Goal: Information Seeking & Learning: Learn about a topic

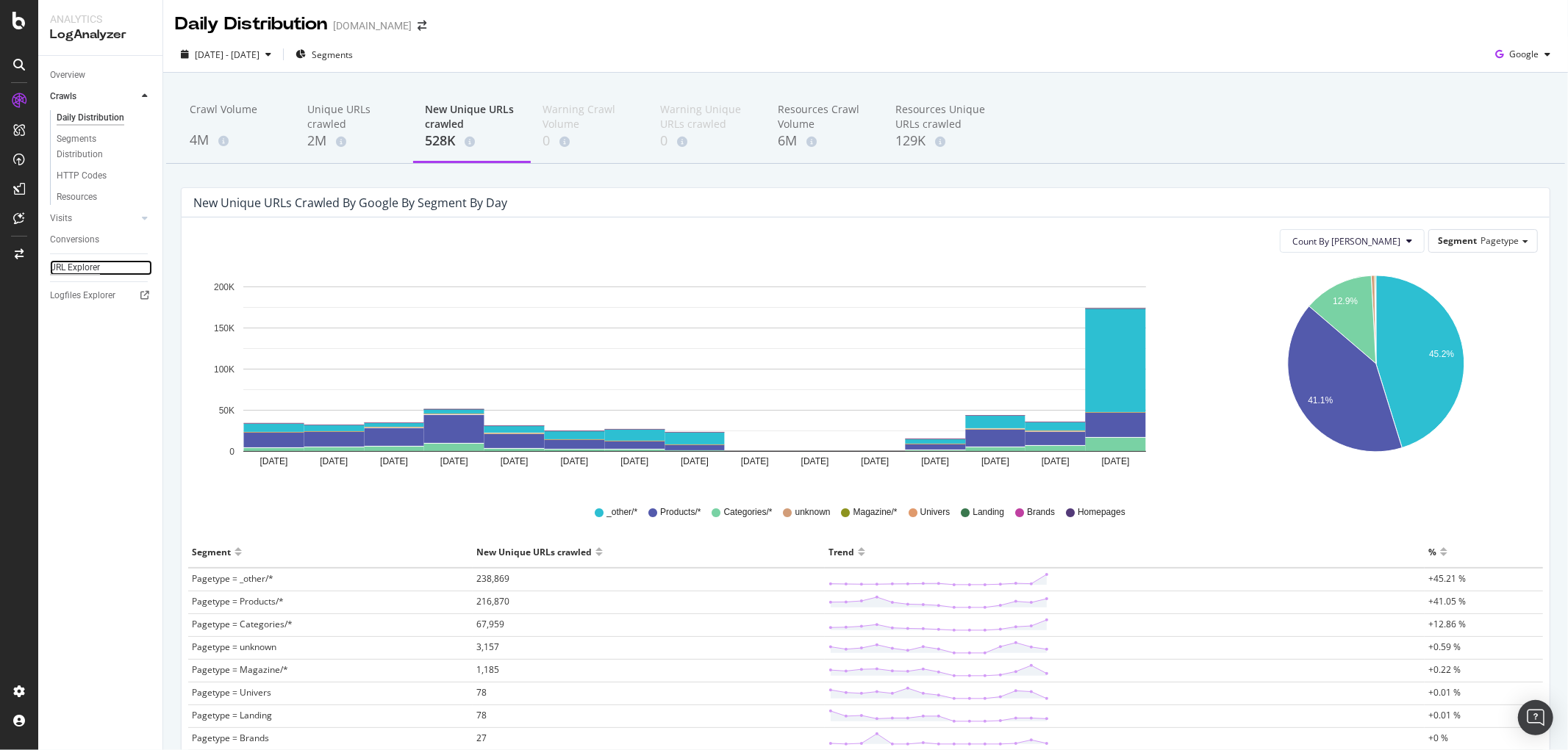
click at [60, 272] on div "URL Explorer" at bounding box center [74, 267] width 50 height 15
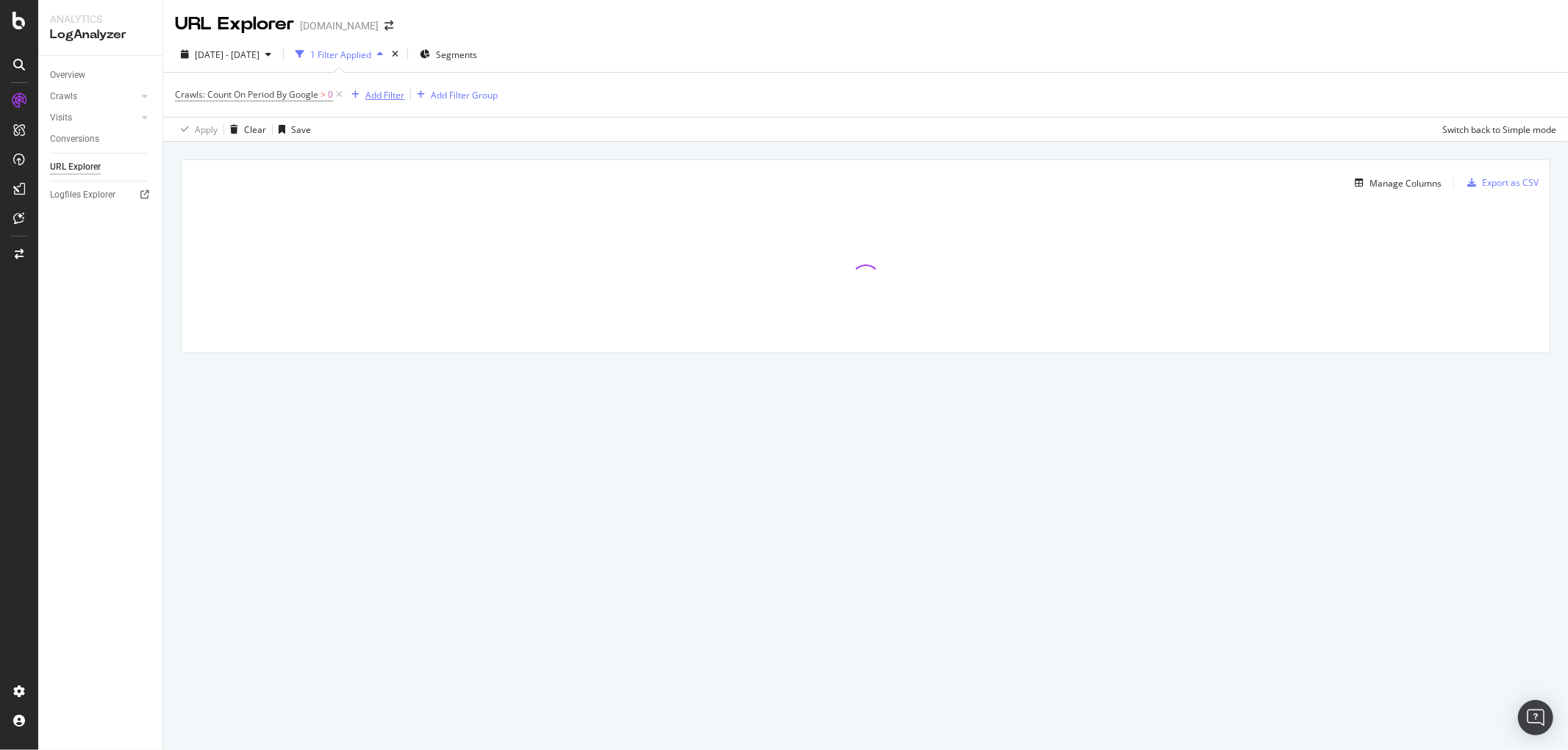
click at [384, 93] on div "Add Filter" at bounding box center [384, 95] width 39 height 13
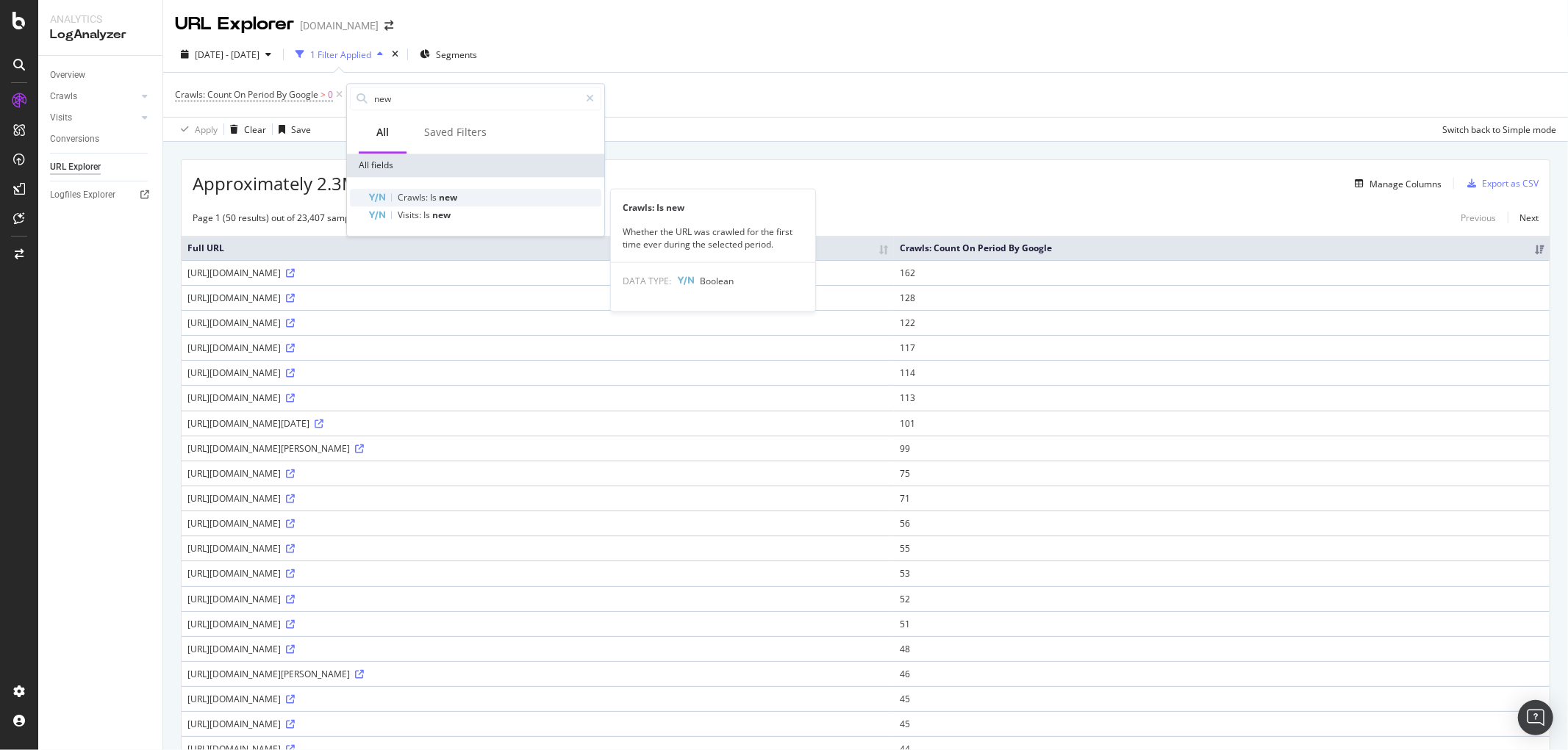
type input "new"
click at [460, 196] on div "Crawls: Is new" at bounding box center [484, 198] width 234 height 18
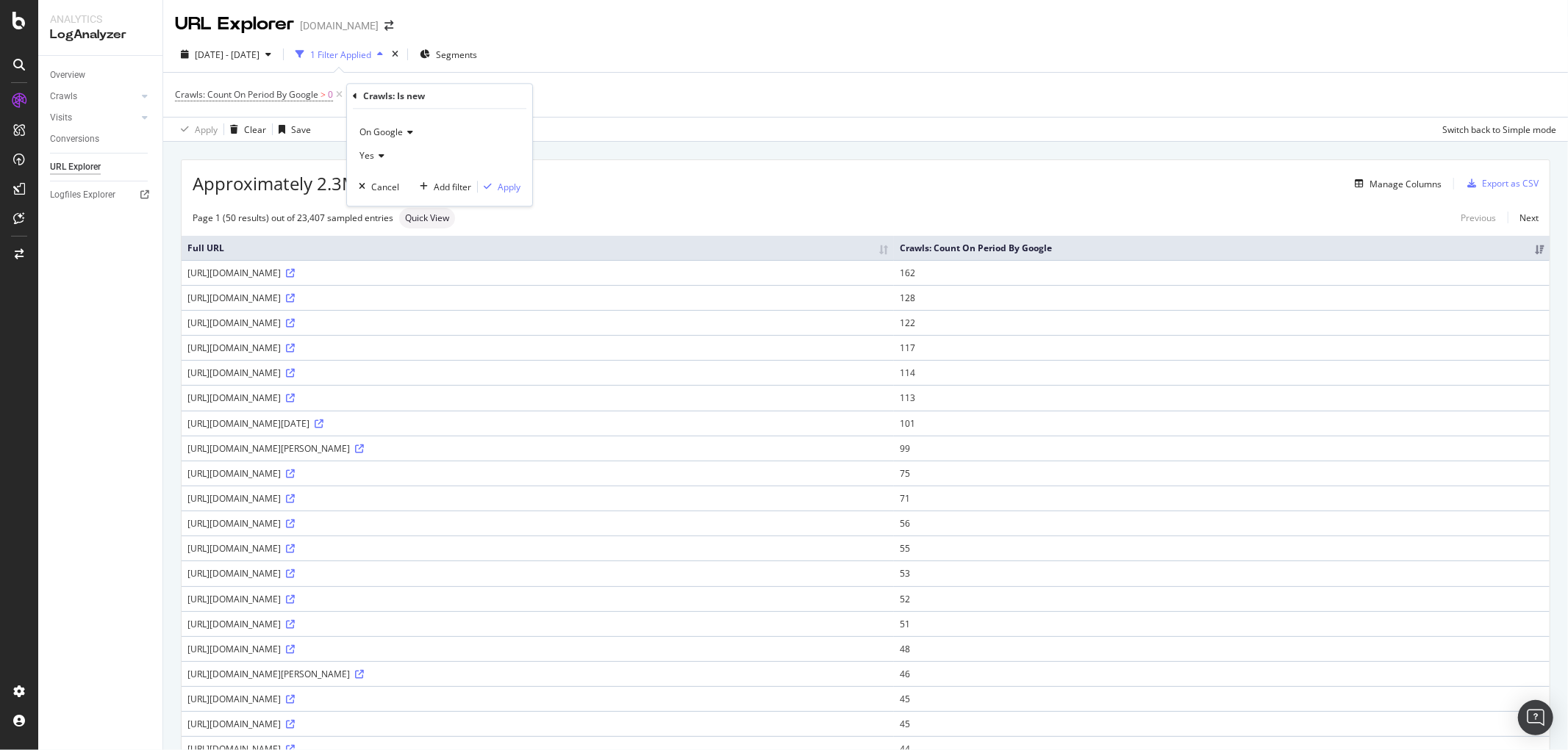
click at [525, 189] on div "On Google Yes Cancel Add filter Apply" at bounding box center [439, 157] width 185 height 97
click at [515, 189] on div "Apply" at bounding box center [509, 187] width 22 height 13
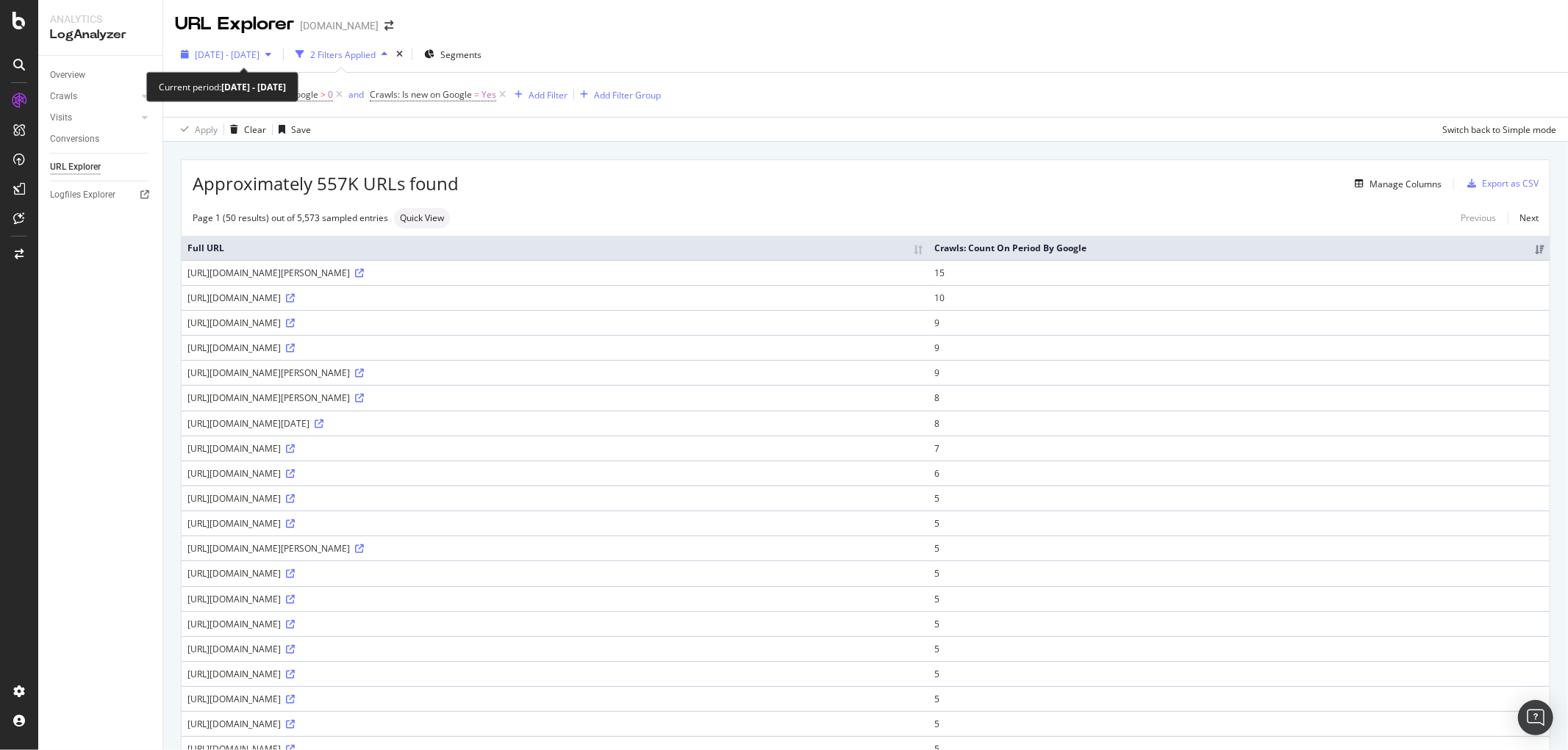
click at [247, 52] on span "[DATE] - [DATE]" at bounding box center [227, 55] width 65 height 13
click at [247, 52] on span "[DATE] - [DATE]" at bounding box center [227, 55] width 65 height 13
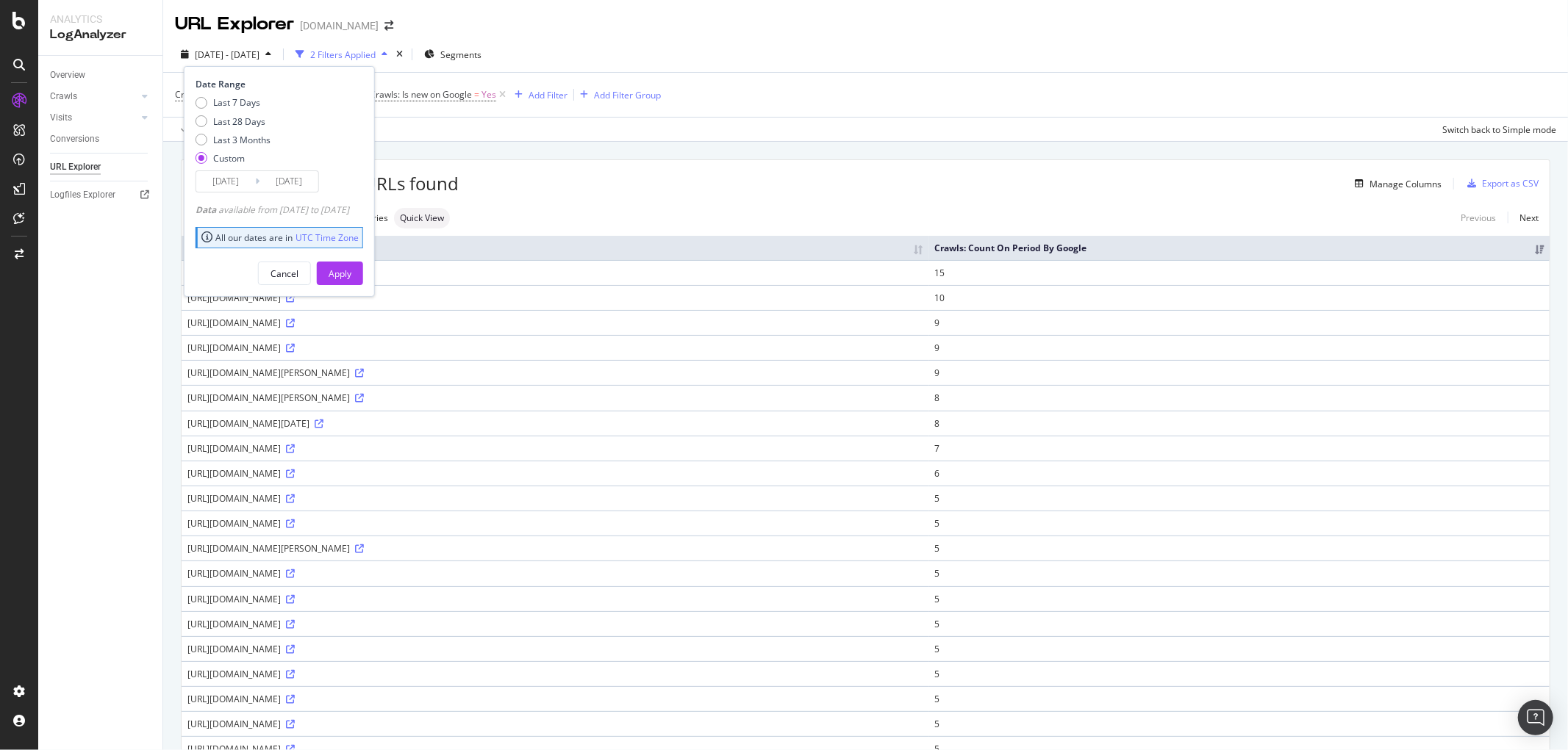
click at [247, 52] on span "[DATE] - [DATE]" at bounding box center [227, 55] width 65 height 13
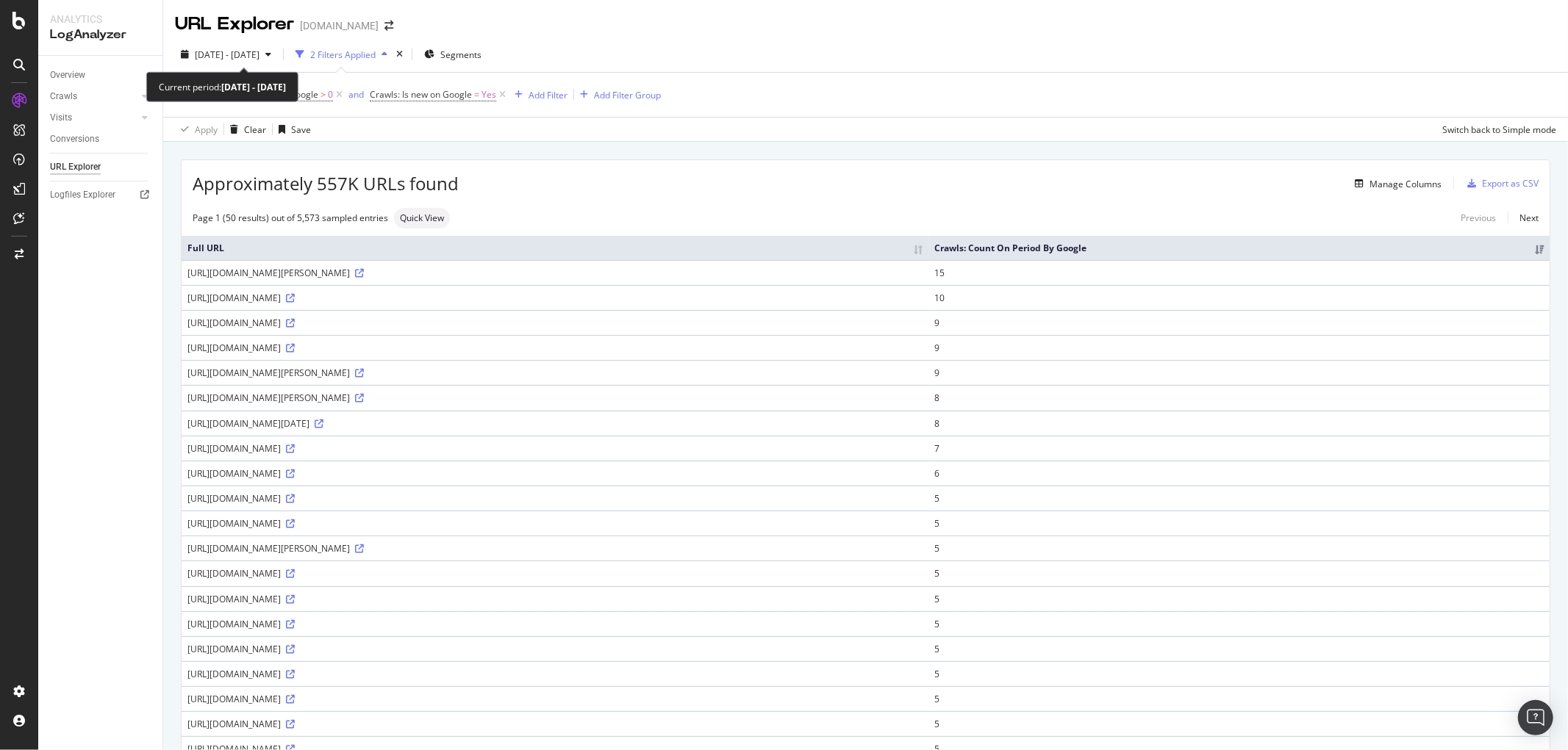
click at [247, 52] on span "[DATE] - [DATE]" at bounding box center [227, 55] width 65 height 13
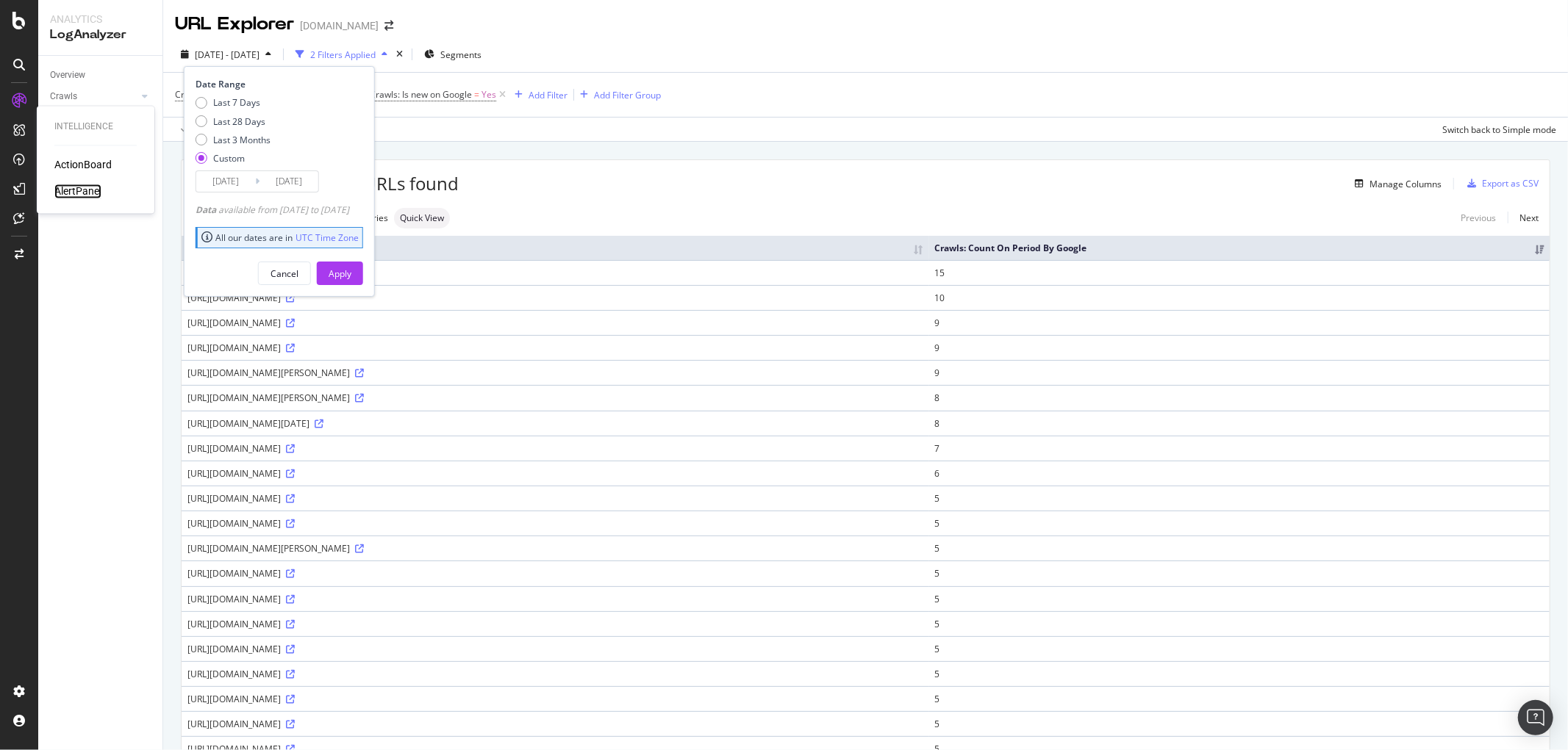
click at [86, 184] on div "AlertPanel" at bounding box center [78, 191] width 47 height 14
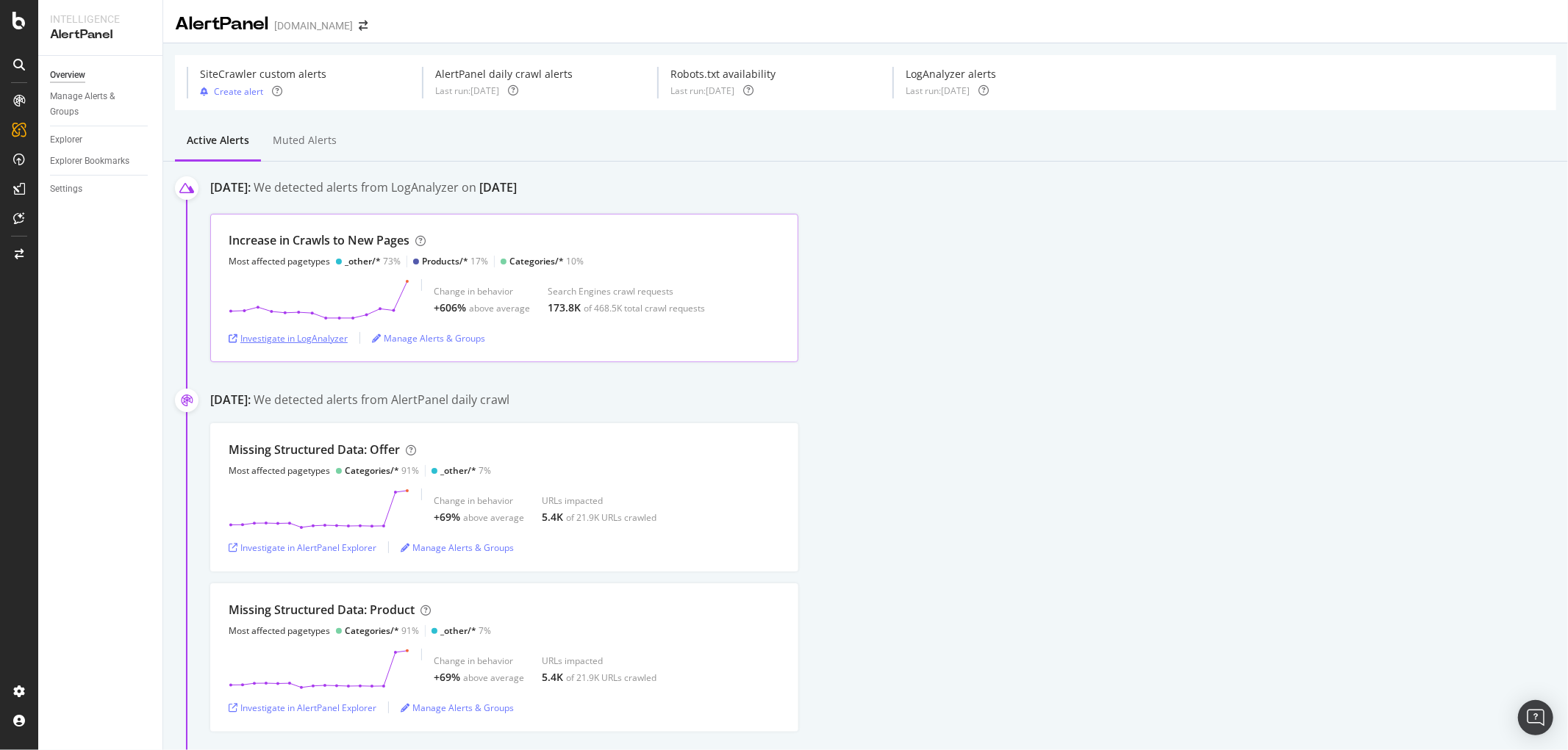
click at [319, 336] on div "Investigate in LogAnalyzer" at bounding box center [287, 339] width 119 height 13
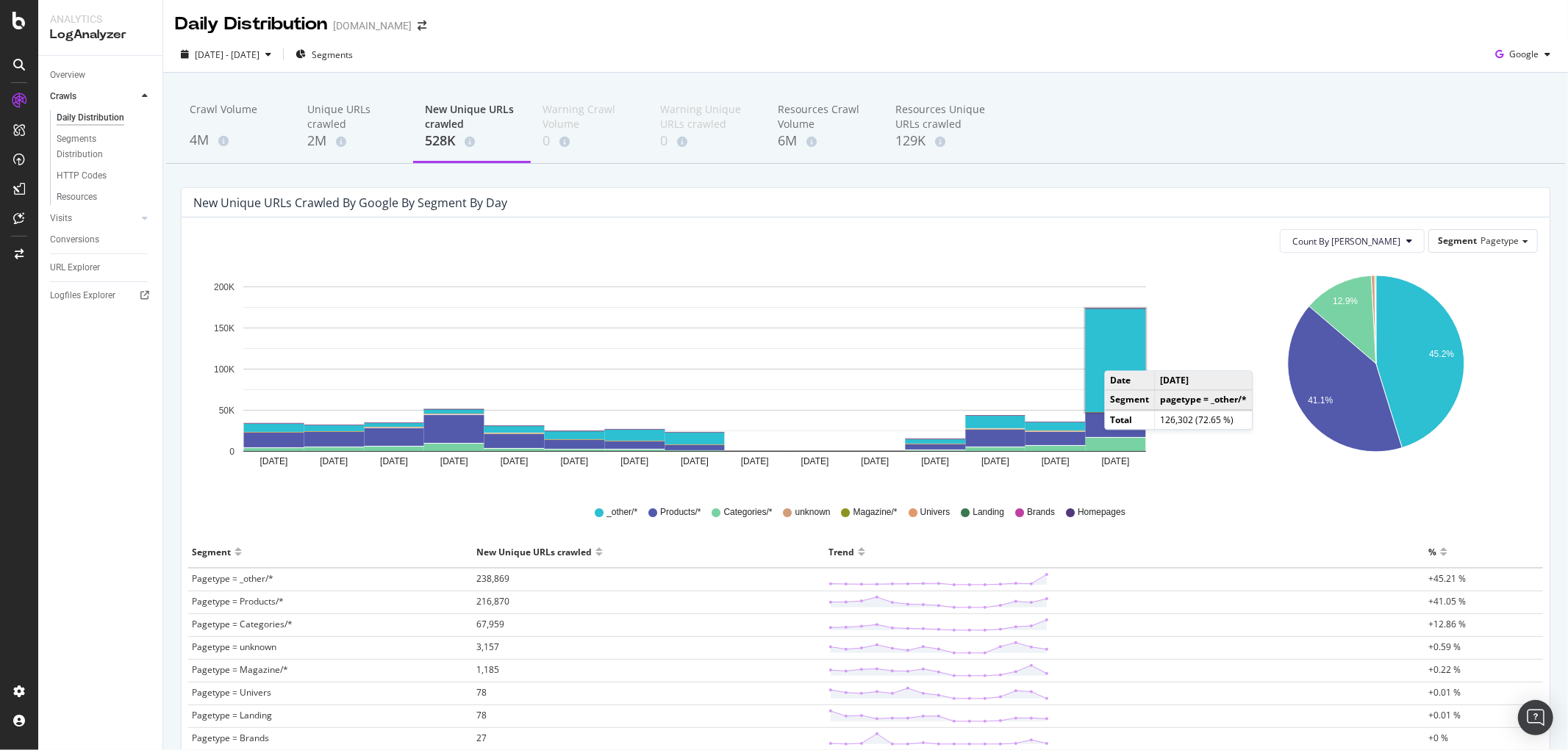
click at [1120, 356] on rect "A chart." at bounding box center [1116, 359] width 60 height 103
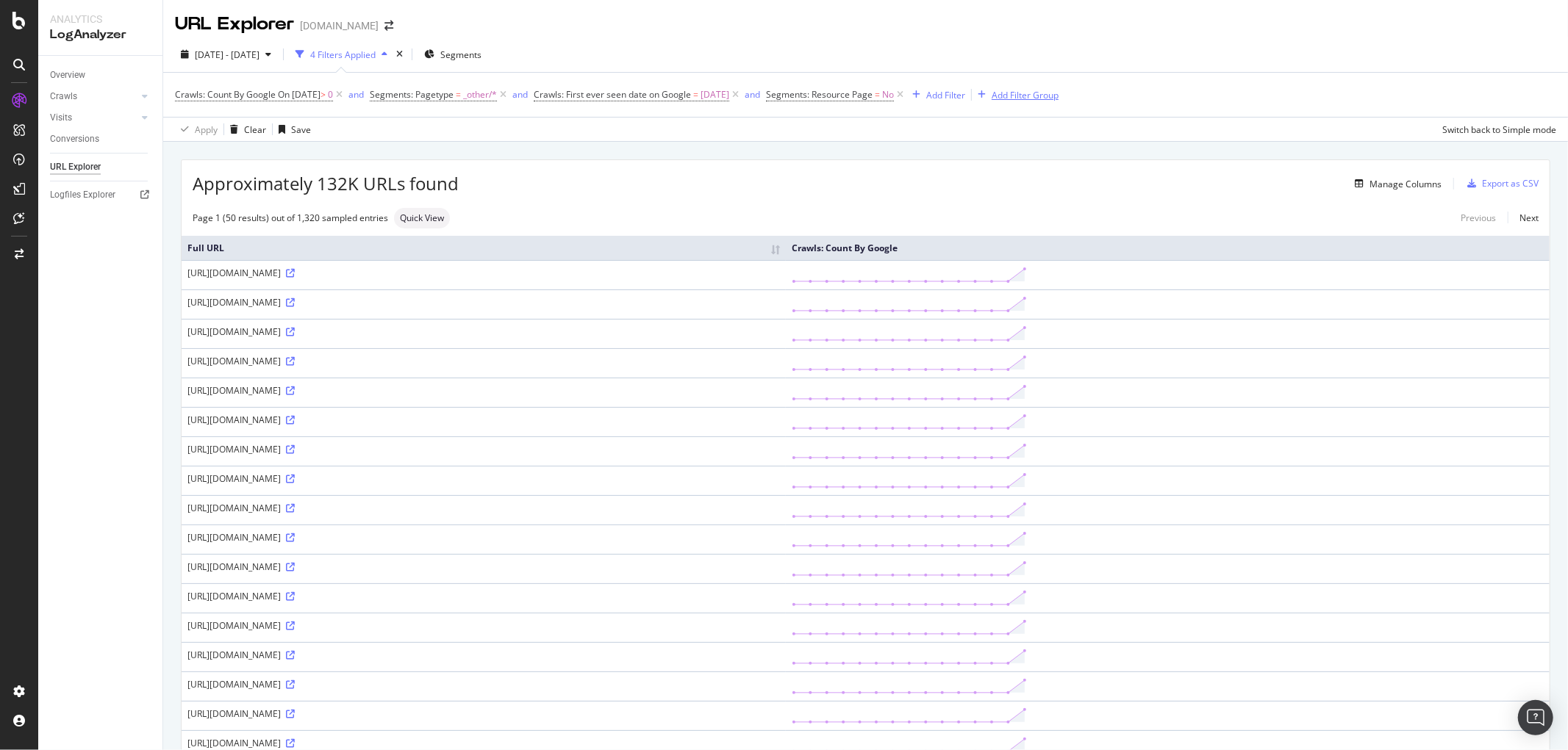
click at [1059, 100] on div "Add Filter Group" at bounding box center [1025, 95] width 67 height 13
click at [1059, 100] on div "Crawls: Count By Google On 2025-10-03 > 0 and Segments: Pagetype = _other/* and…" at bounding box center [865, 94] width 1381 height 44
click at [1044, 97] on div "Add Filter Group" at bounding box center [1025, 95] width 67 height 13
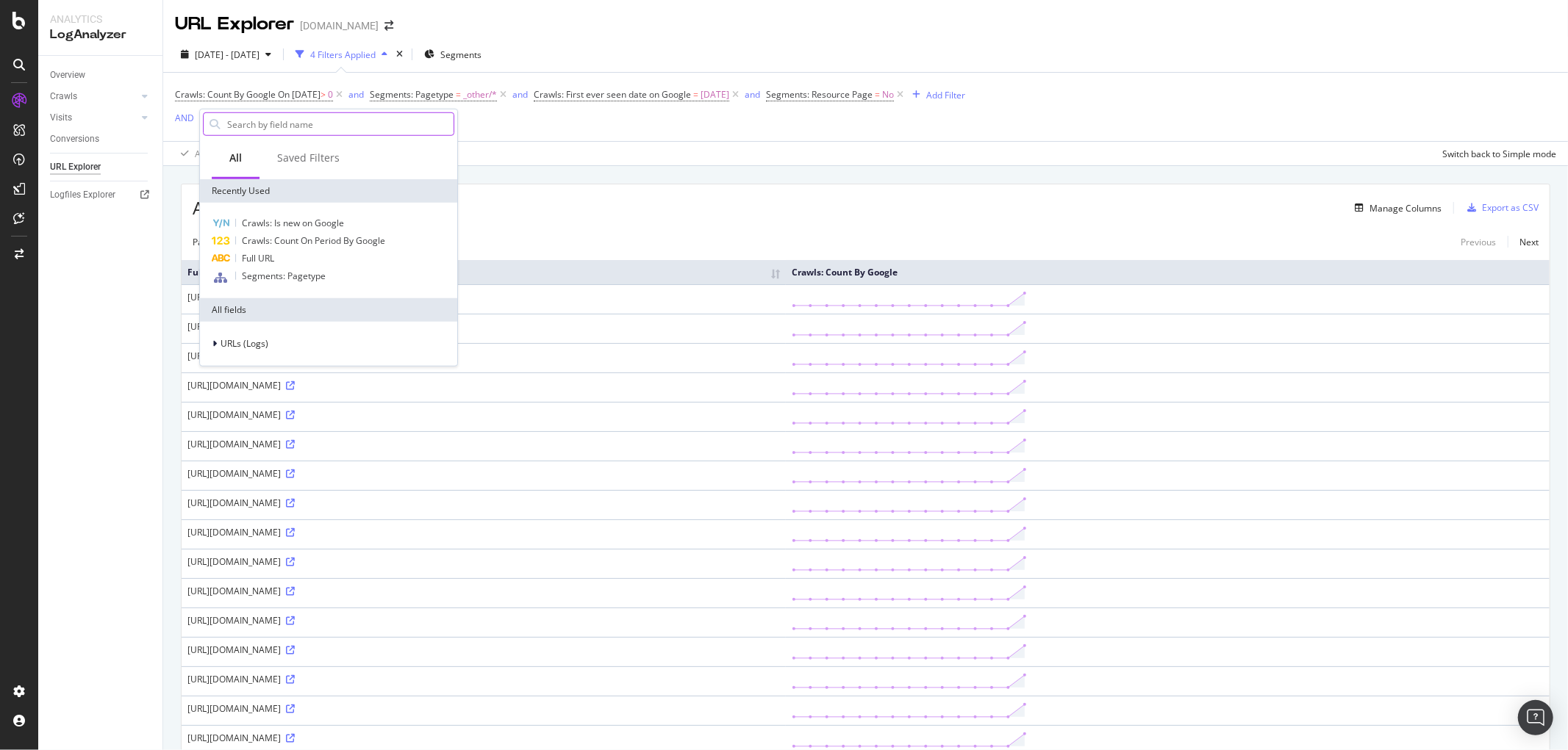
click at [255, 127] on input "text" at bounding box center [340, 124] width 228 height 22
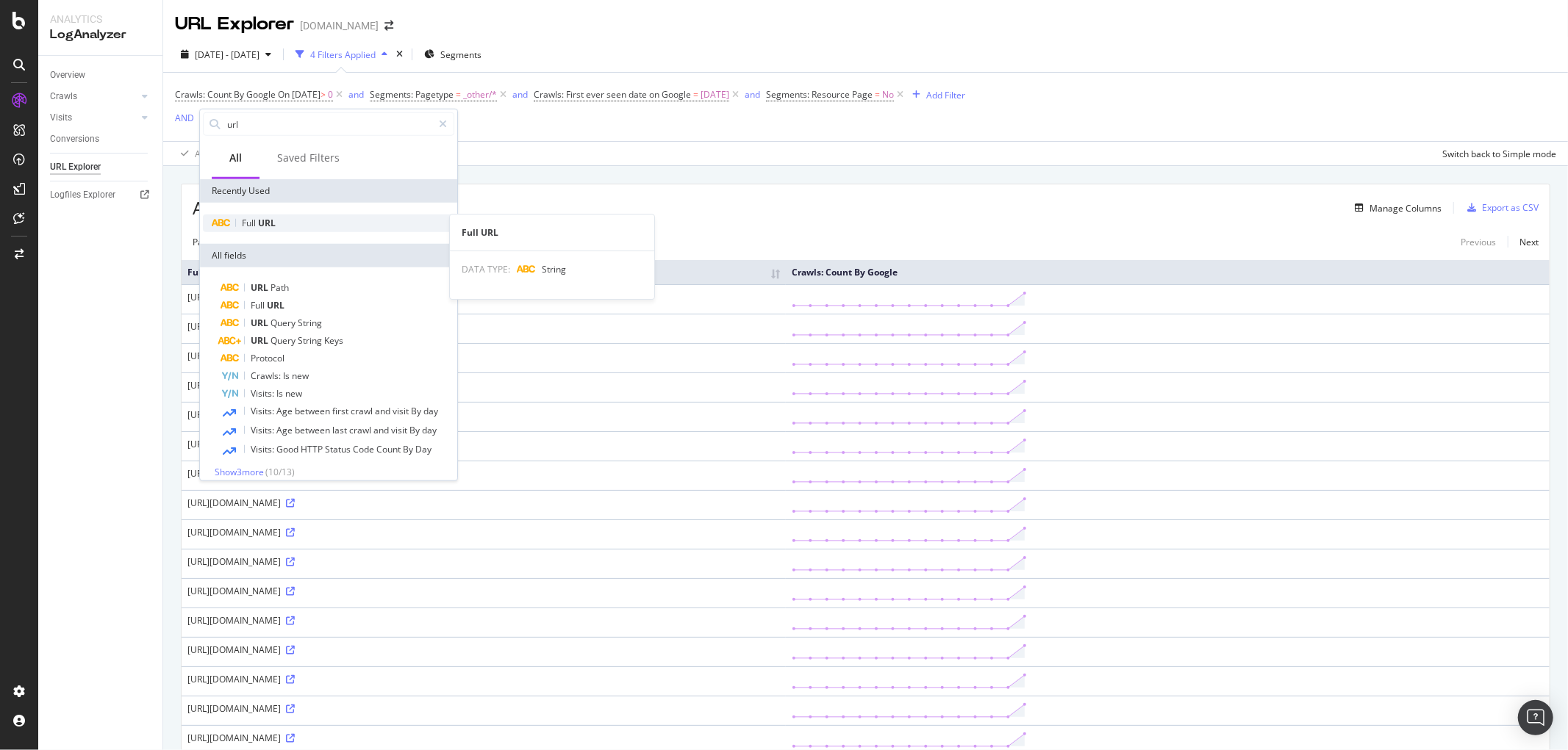
type input "url"
click at [265, 227] on span "URL" at bounding box center [267, 223] width 18 height 13
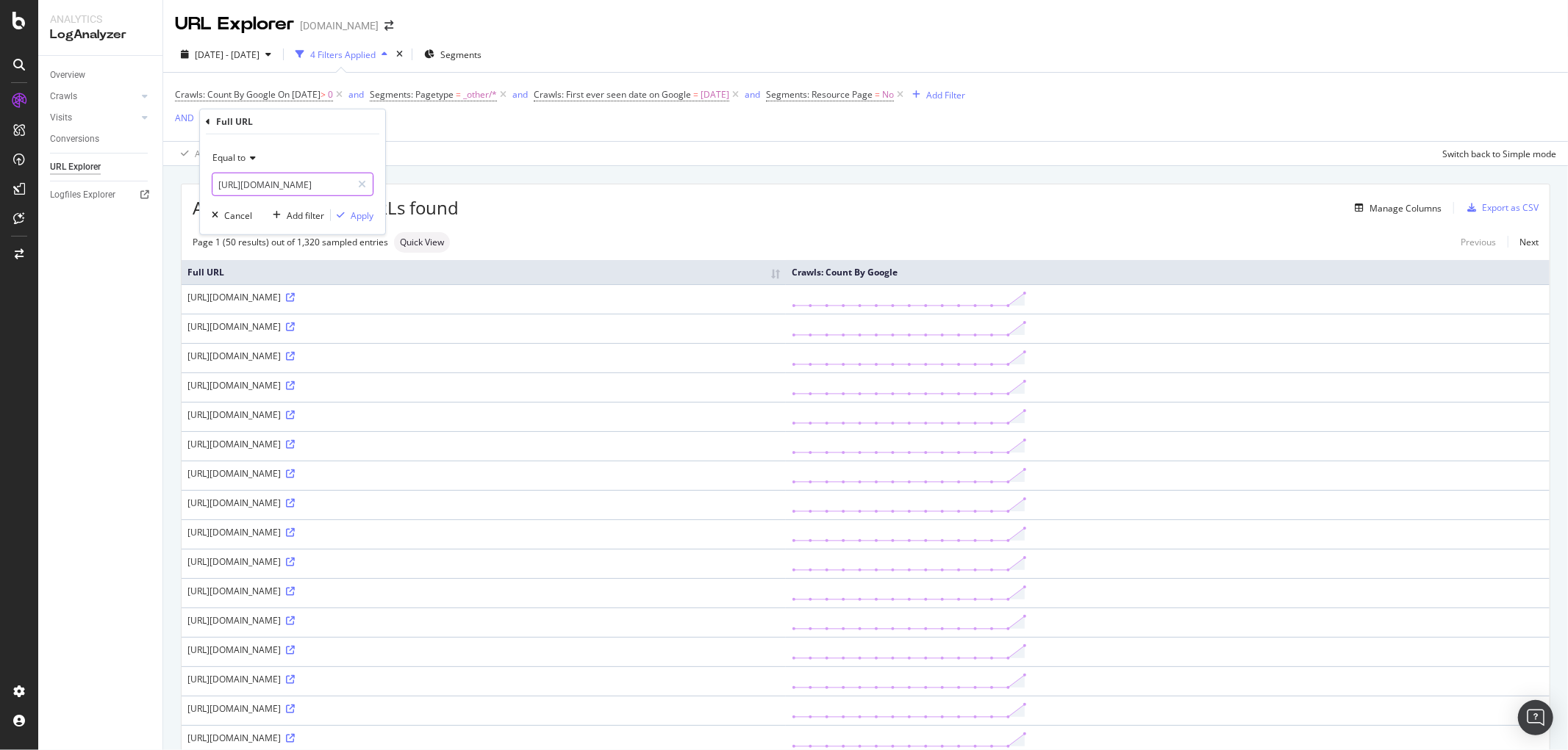
click at [280, 186] on input "https://www.luisaviaroma.com/en-us/p/balenciaga/men/78I-OFY092?ColorId=MTA2MA2&…" at bounding box center [281, 184] width 139 height 23
click at [280, 186] on input "https://www.luisaviaroma.com/en-us/p/balenciaga/men/78I-OFY092?ColorId=MTA2MA2&…" at bounding box center [281, 184] width 139 height 23
click at [244, 153] on span "Equal to" at bounding box center [228, 158] width 33 height 13
click at [251, 305] on span "Contains" at bounding box center [236, 303] width 36 height 13
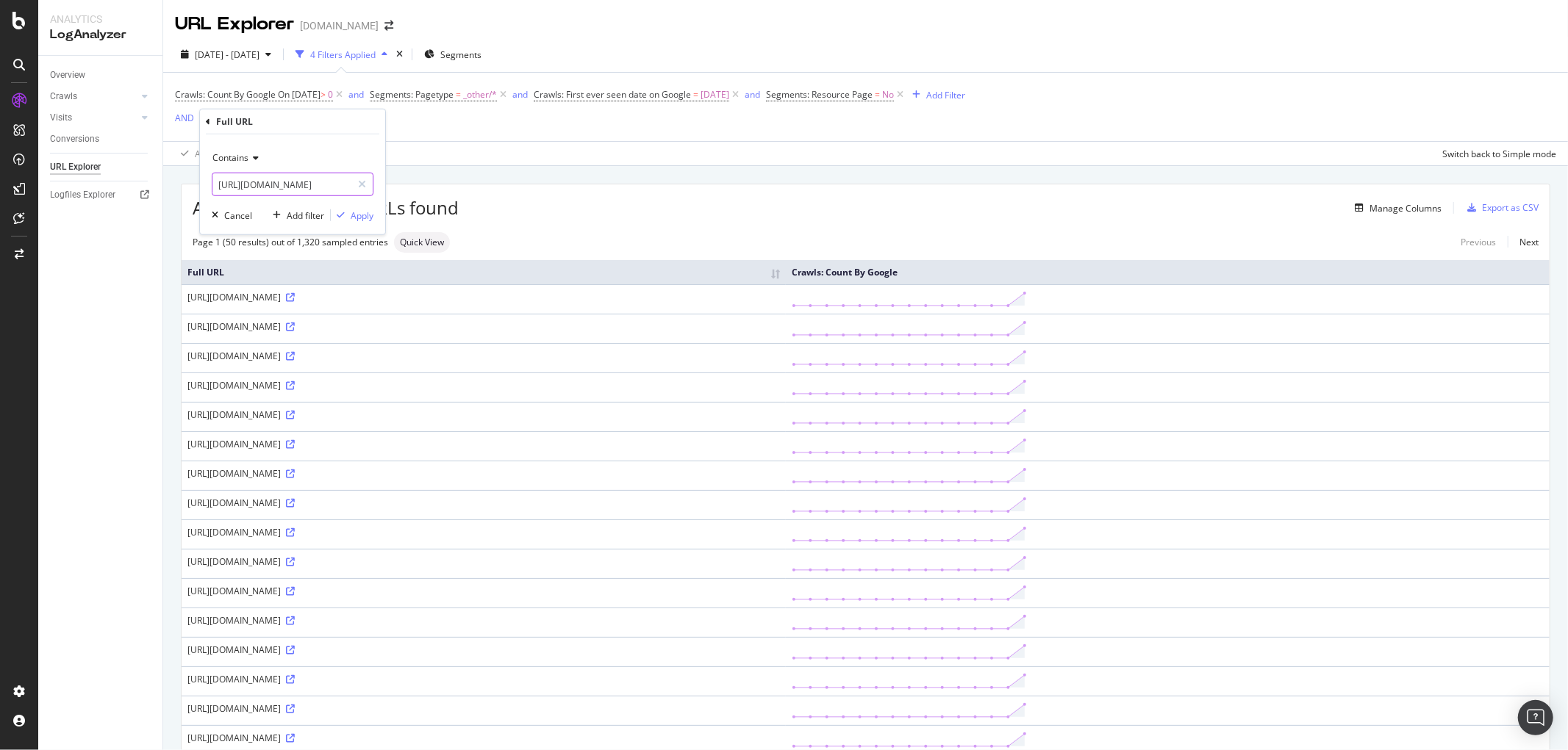
click at [268, 182] on input "https://www.luisaviaroma.com/en-us/p/balenciaga/men/78I-OFY092?ColorId=MTA2MA2&…" at bounding box center [281, 184] width 139 height 23
type input "f"
type input "gshop"
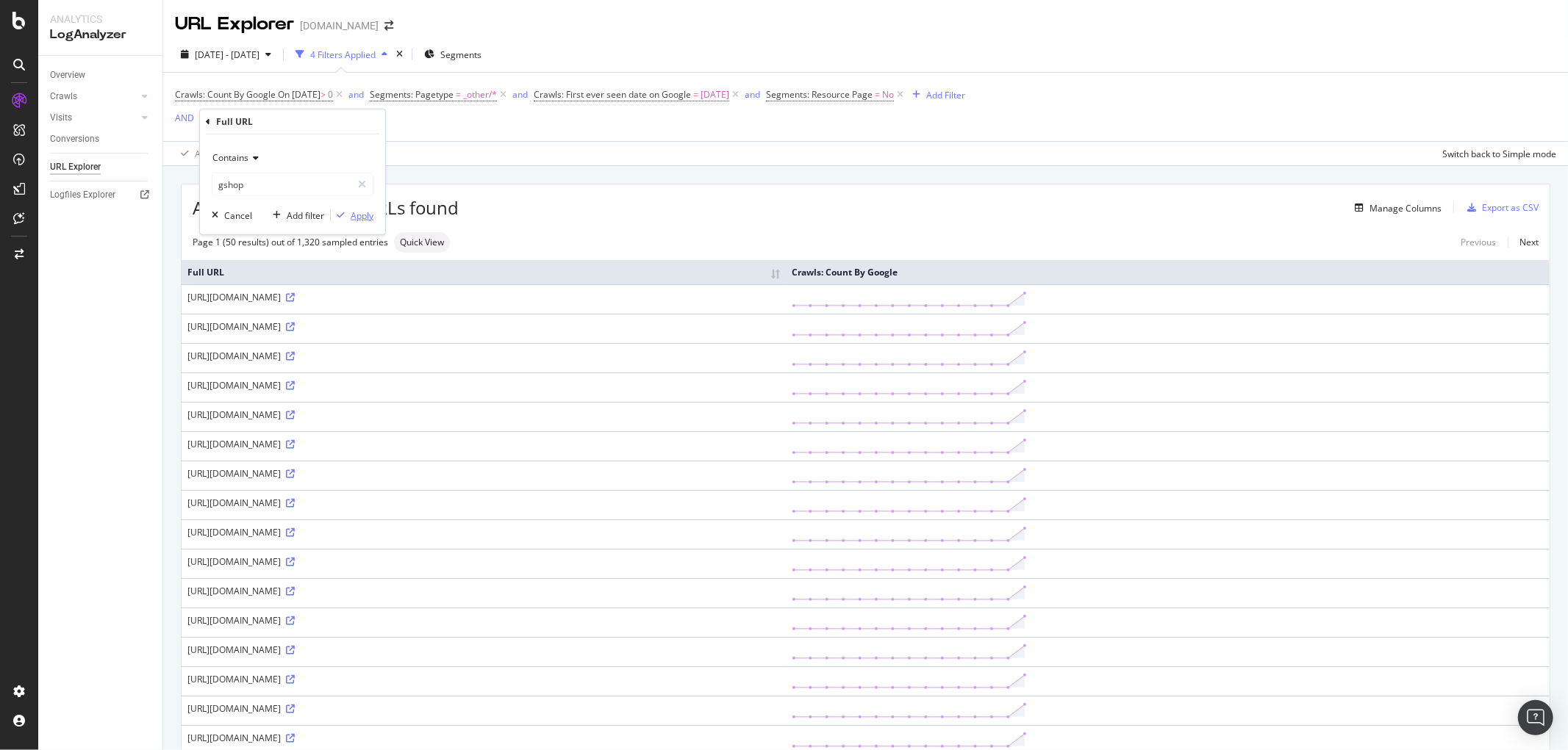
click at [364, 217] on div "Apply" at bounding box center [362, 215] width 22 height 13
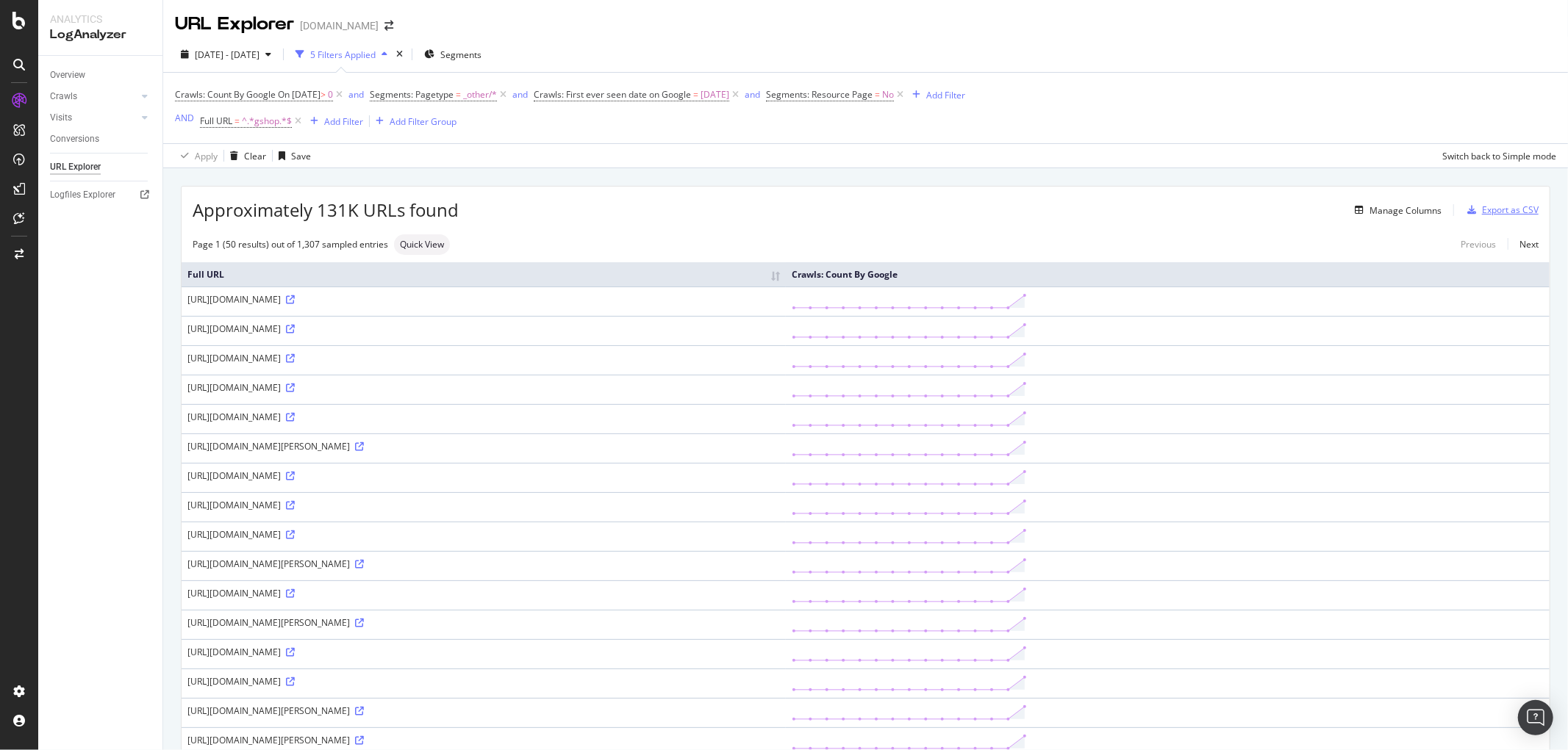
click at [1483, 213] on div "Export as CSV" at bounding box center [1510, 210] width 57 height 13
click at [1482, 208] on div "Export as CSV" at bounding box center [1510, 210] width 57 height 13
click at [1400, 204] on div "Manage Columns" at bounding box center [1395, 210] width 93 height 16
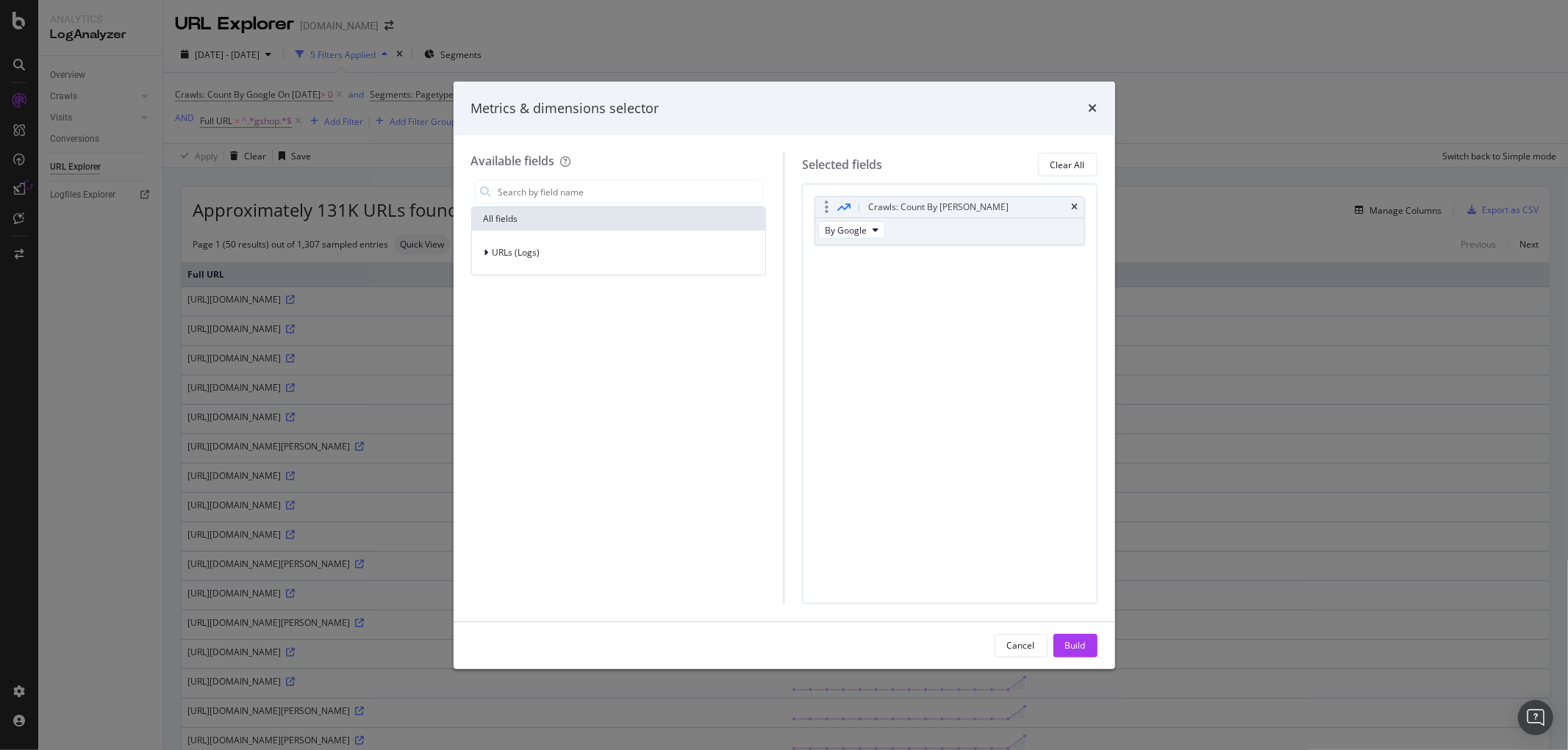
click at [829, 203] on div "modal" at bounding box center [826, 207] width 17 height 14
click at [931, 206] on div "Crawls: Count By Day" at bounding box center [938, 207] width 140 height 14
click at [985, 201] on div "Crawls: Count By Day" at bounding box center [967, 207] width 203 height 14
click at [887, 232] on div "By Google" at bounding box center [853, 231] width 76 height 26
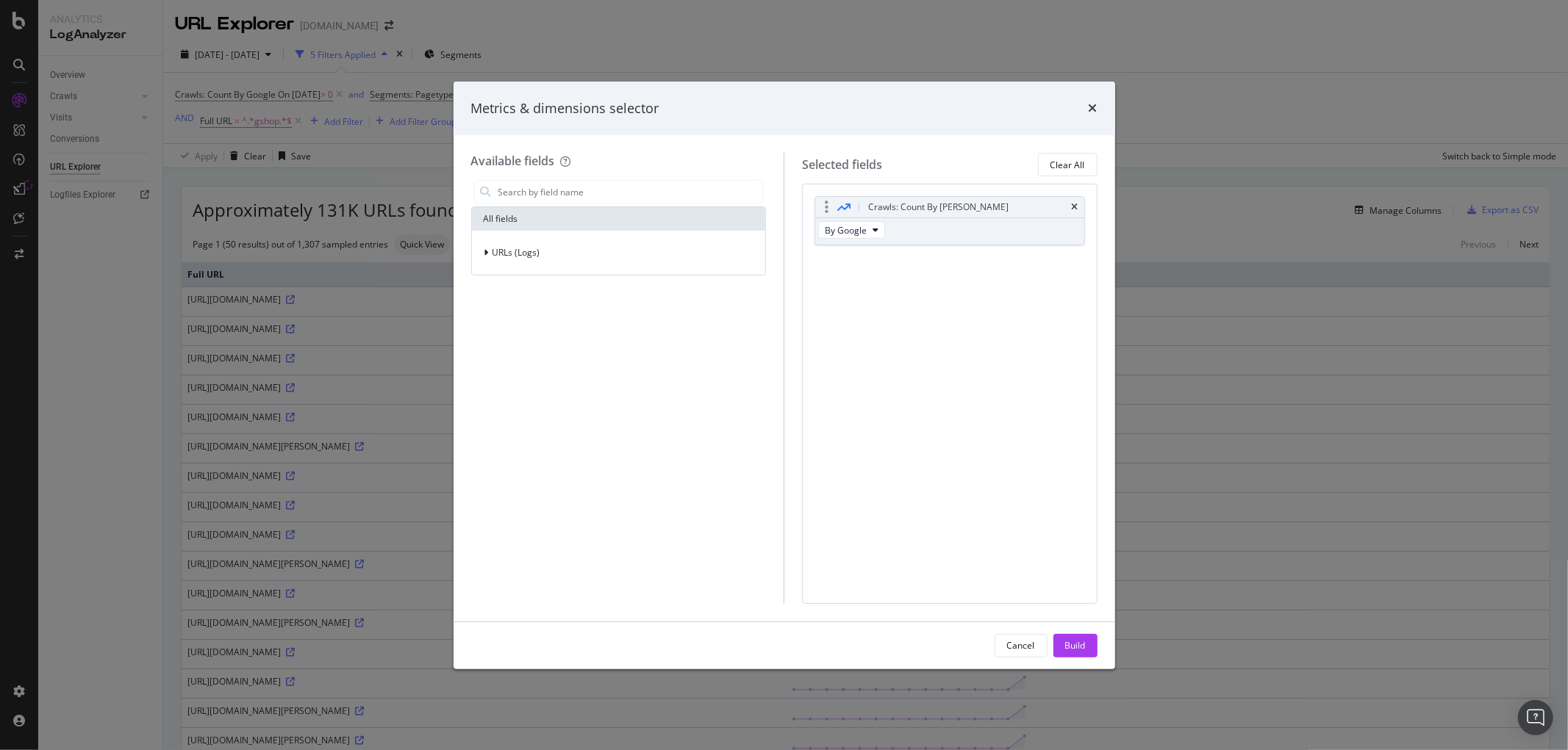
click at [887, 232] on div "By Google" at bounding box center [853, 231] width 76 height 26
click at [858, 231] on span "By Google" at bounding box center [846, 231] width 42 height 13
click at [1076, 311] on div "Crawls: Count By Day By Google You can use this field as a To pick up a draggab…" at bounding box center [949, 393] width 296 height 419
click at [936, 195] on div "Crawls: Count By Day By Google You can use this field as a To pick up a draggab…" at bounding box center [949, 393] width 296 height 419
click at [937, 209] on div "Crawls: Count By Day" at bounding box center [938, 207] width 140 height 14
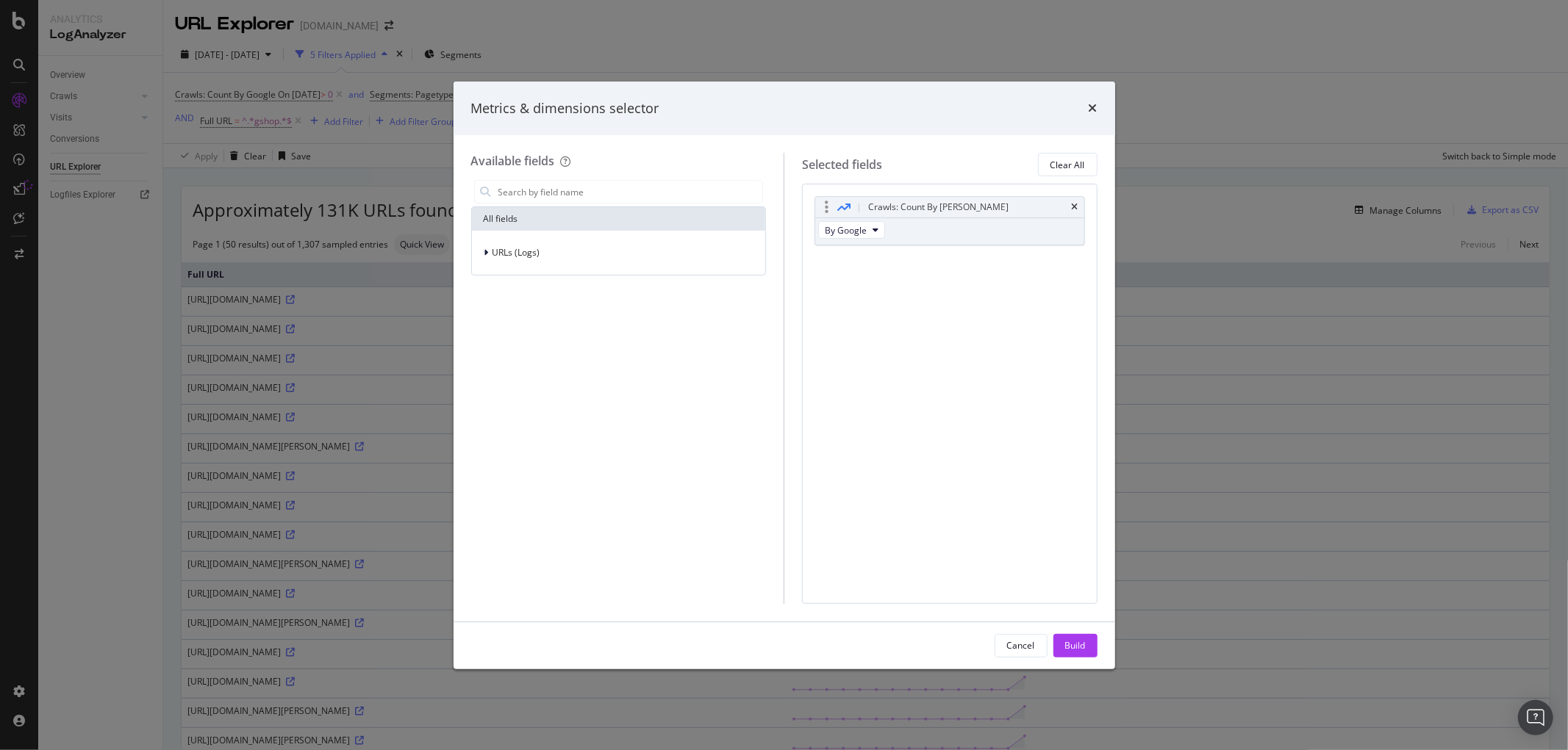
click at [937, 209] on div "Crawls: Count By Day" at bounding box center [938, 207] width 140 height 14
click at [839, 166] on div "Selected fields" at bounding box center [842, 164] width 80 height 17
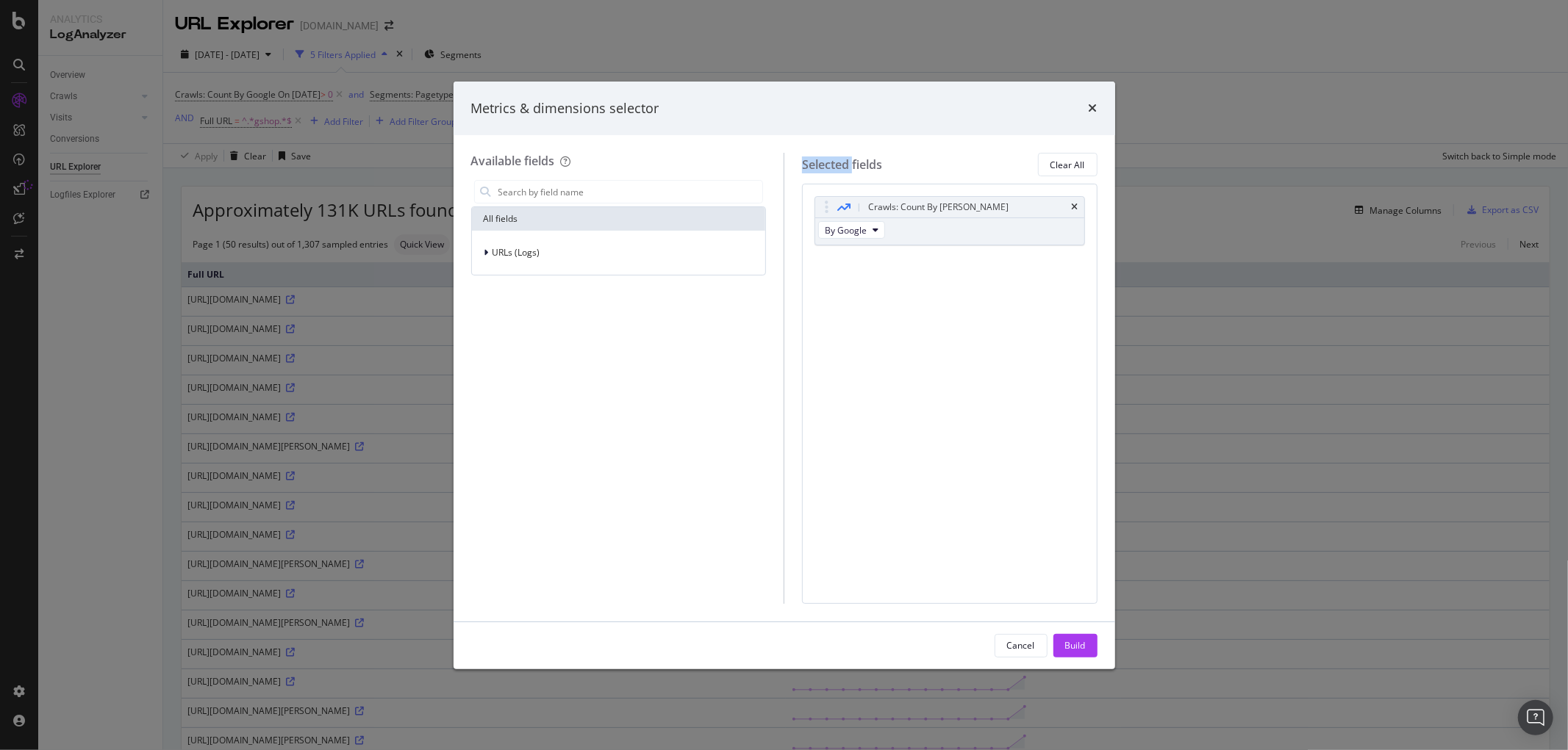
click at [839, 166] on div "Selected fields" at bounding box center [842, 164] width 80 height 17
click at [586, 186] on input "modal" at bounding box center [629, 192] width 266 height 22
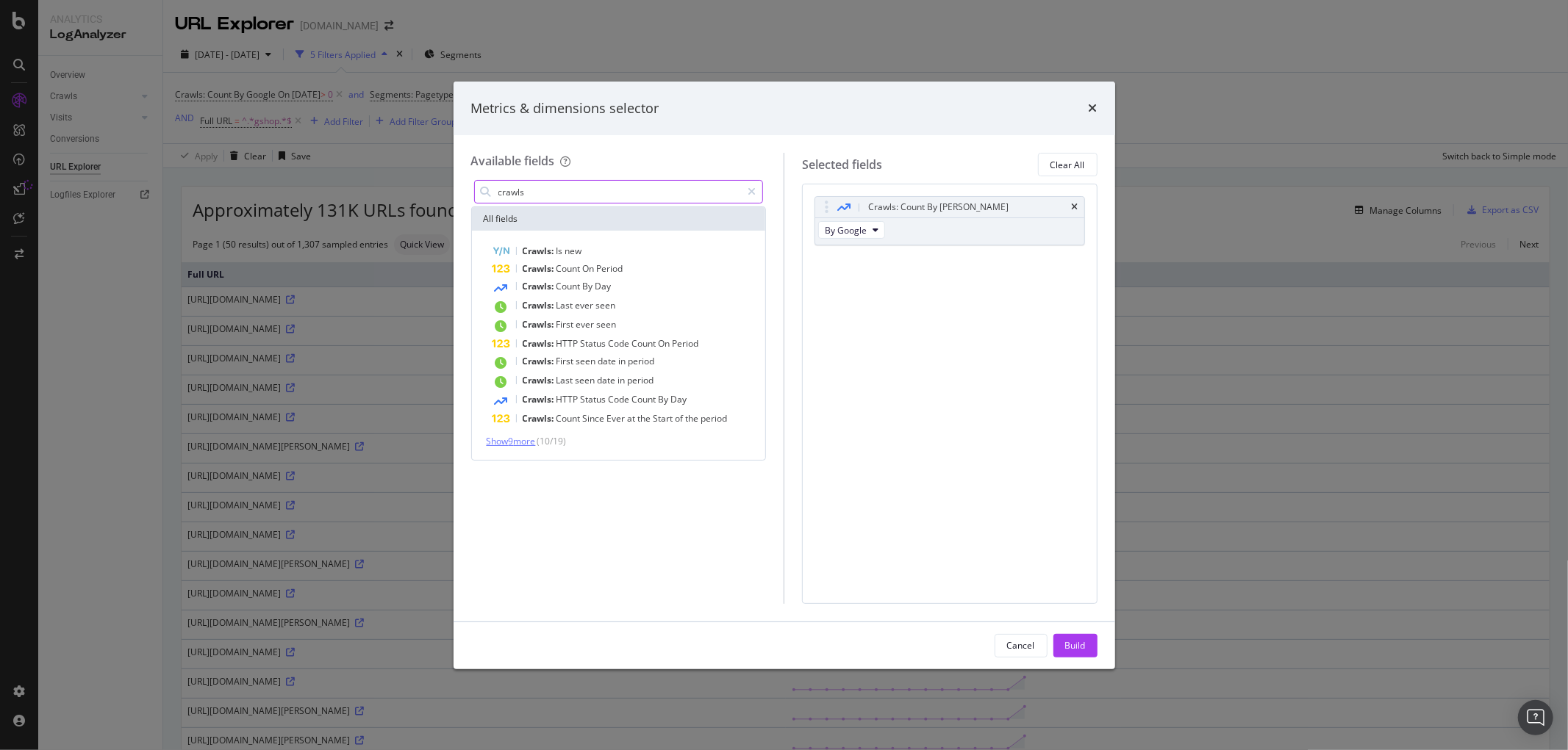
type input "crawls"
click at [531, 437] on span "Show 9 more" at bounding box center [511, 441] width 49 height 13
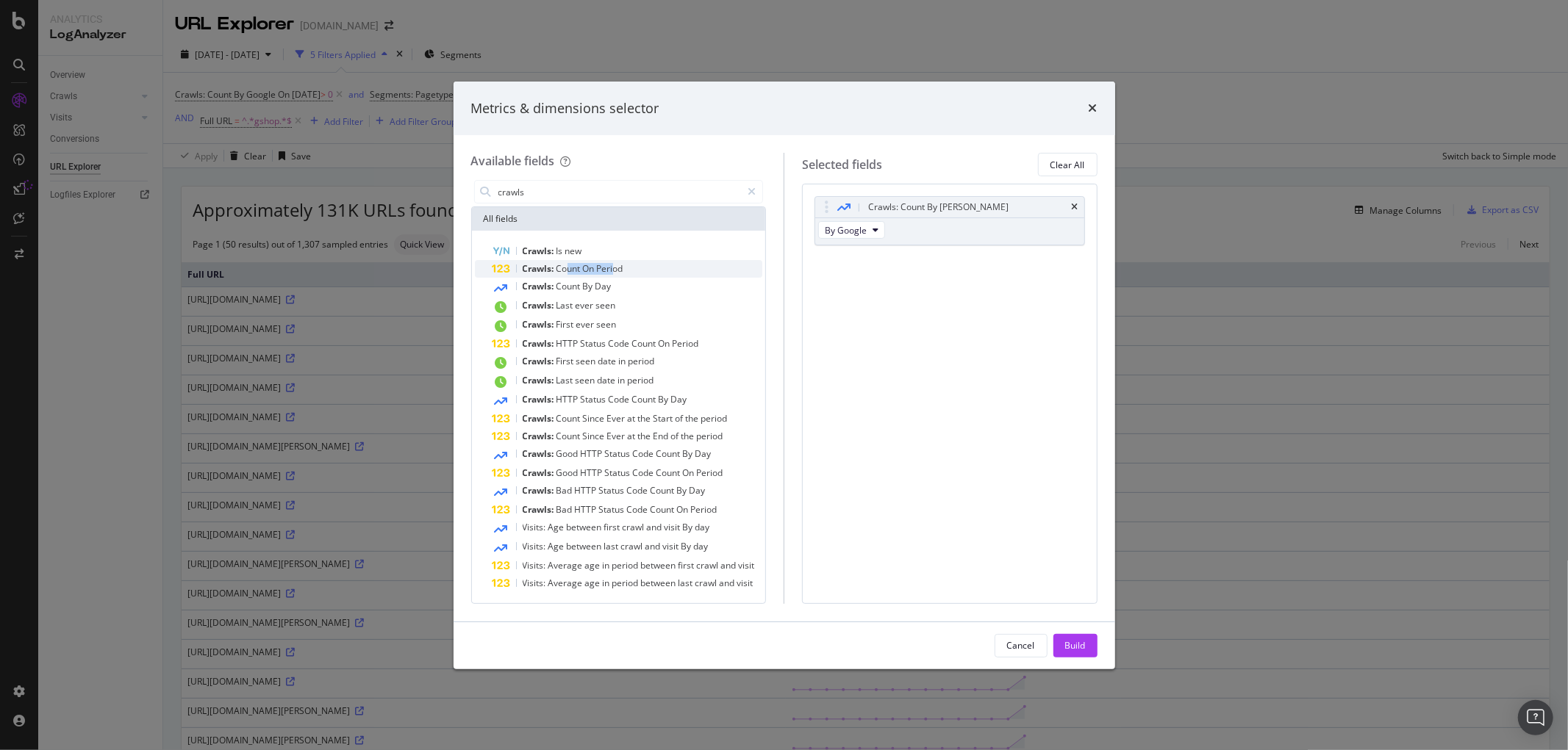
drag, startPoint x: 569, startPoint y: 270, endPoint x: 616, endPoint y: 270, distance: 47.0
click at [616, 270] on span "Crawls: Count On Period" at bounding box center [573, 269] width 101 height 13
click at [549, 263] on span "Crawls:" at bounding box center [540, 269] width 34 height 13
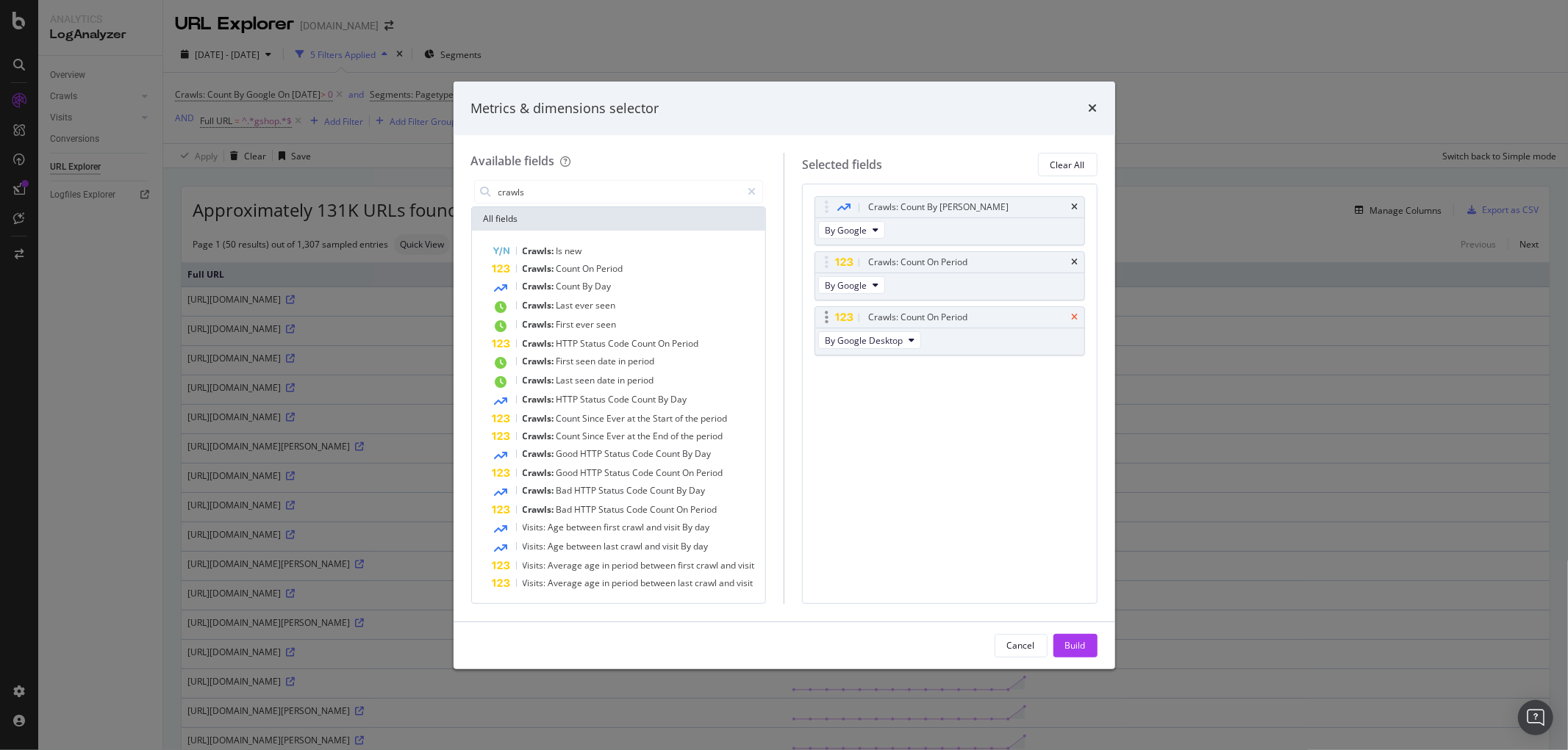
click at [1073, 318] on icon "times" at bounding box center [1075, 317] width 6 height 9
click at [1076, 201] on div "Crawls: Count By Day" at bounding box center [950, 207] width 269 height 21
click at [1075, 203] on icon "times" at bounding box center [1075, 207] width 6 height 9
click at [1075, 258] on icon "times" at bounding box center [1075, 262] width 6 height 9
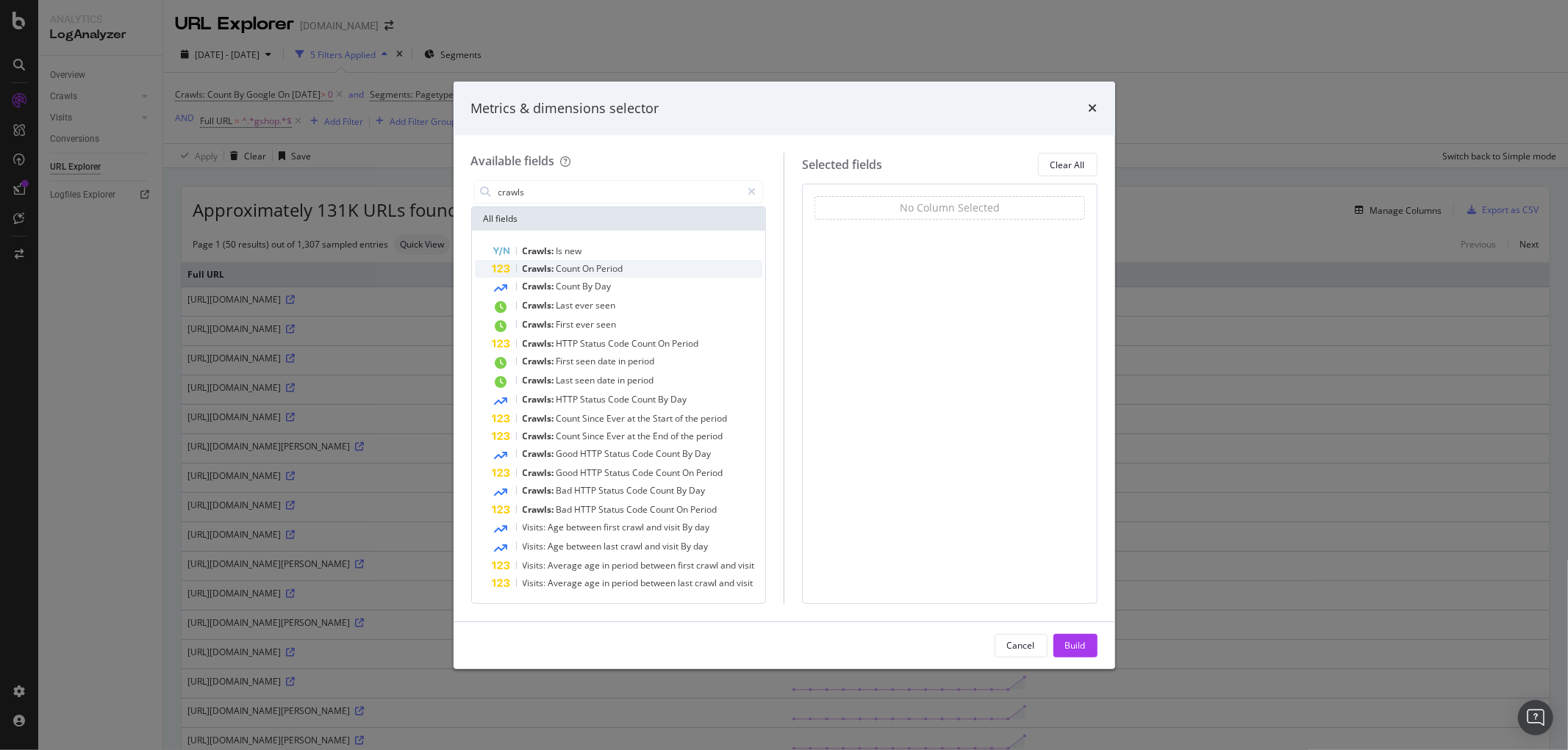
click at [591, 262] on div "Crawls: Count On Period" at bounding box center [628, 269] width 271 height 18
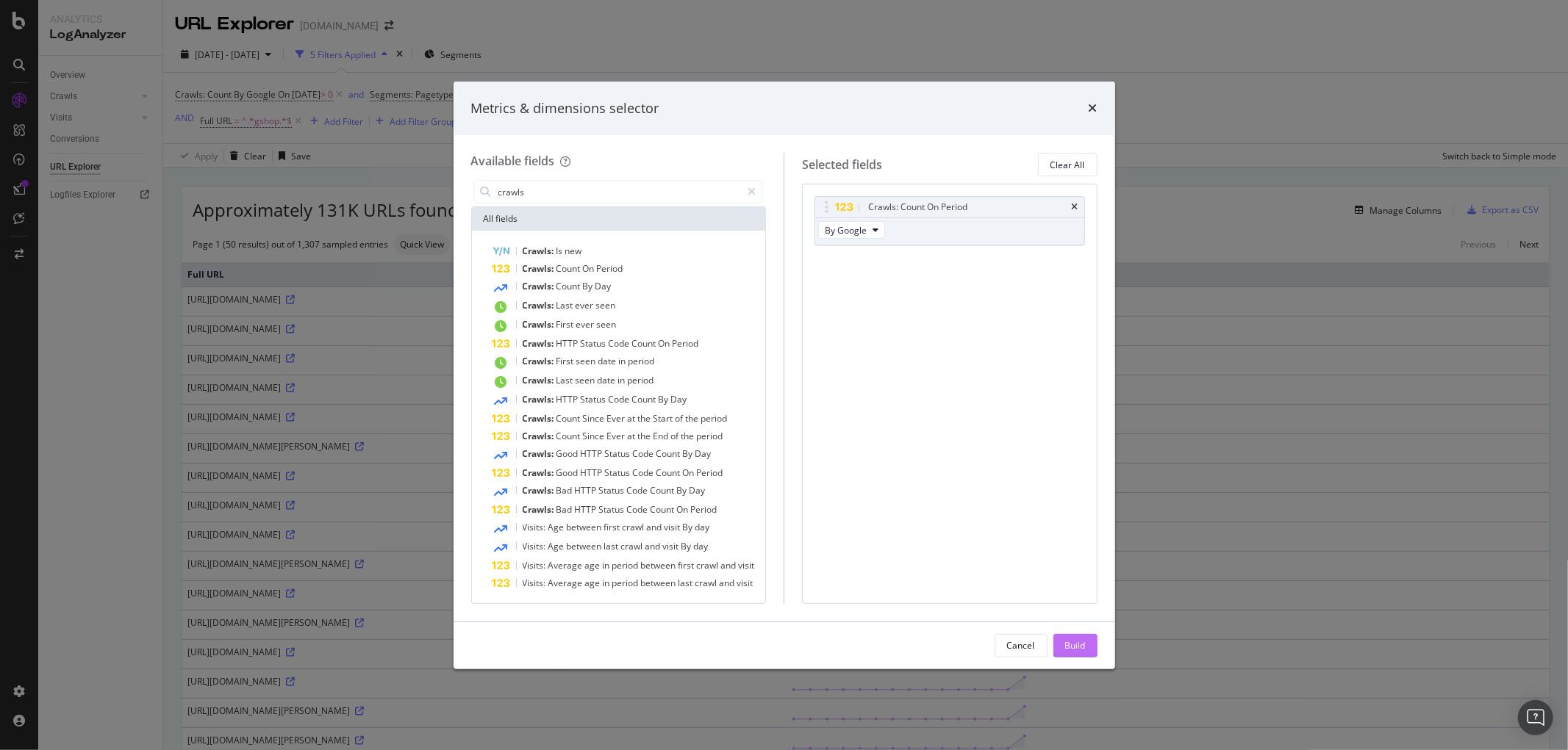
click at [1074, 642] on div "Build" at bounding box center [1075, 645] width 21 height 13
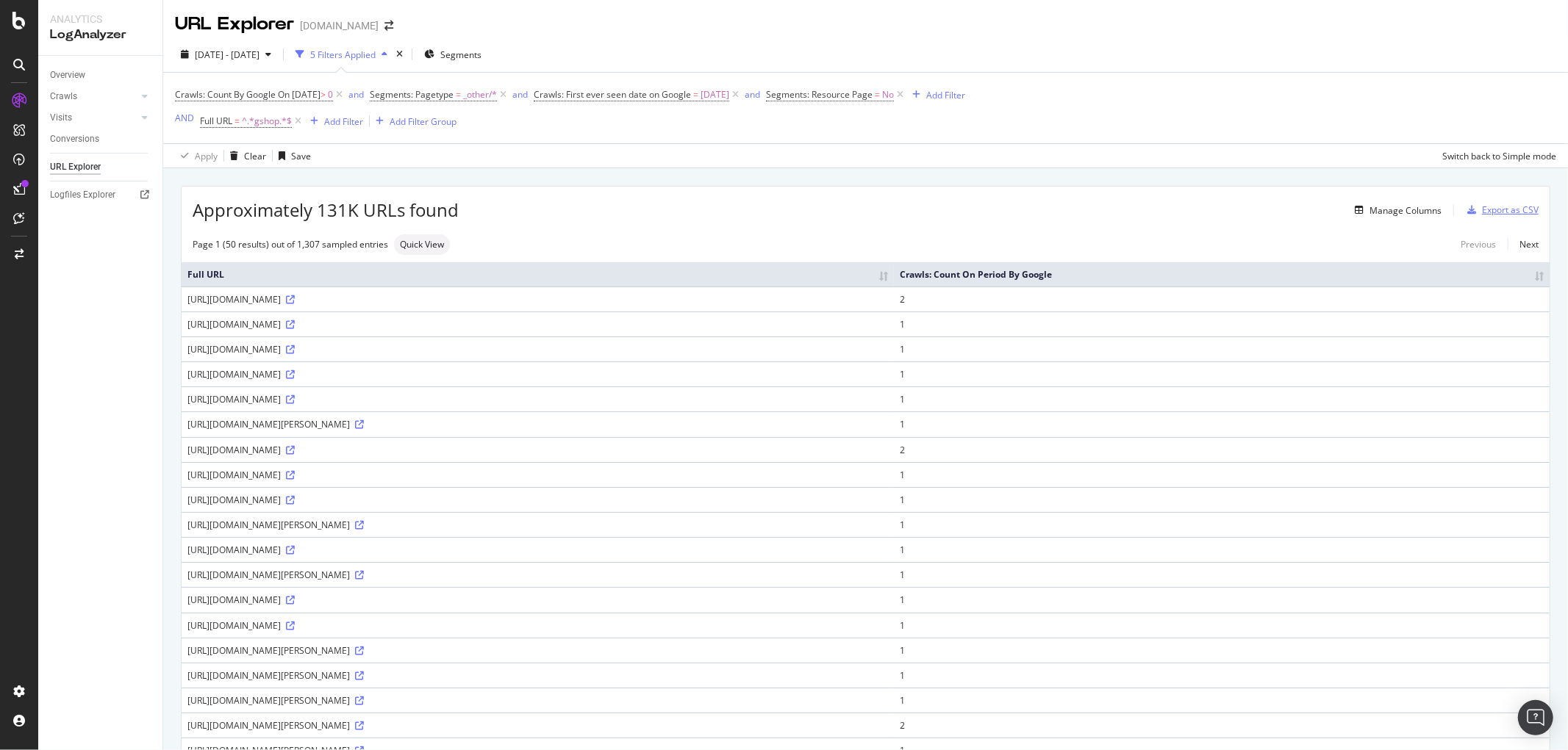
click at [1482, 211] on div "Export as CSV" at bounding box center [1510, 210] width 57 height 13
click at [597, 463] on td "https://www.luisaviaroma.com/de-at/p/aya-muse/damen/77I-DPD012?ColorId=UlVTVA2&…" at bounding box center [537, 474] width 712 height 25
